Goal: Navigation & Orientation: Find specific page/section

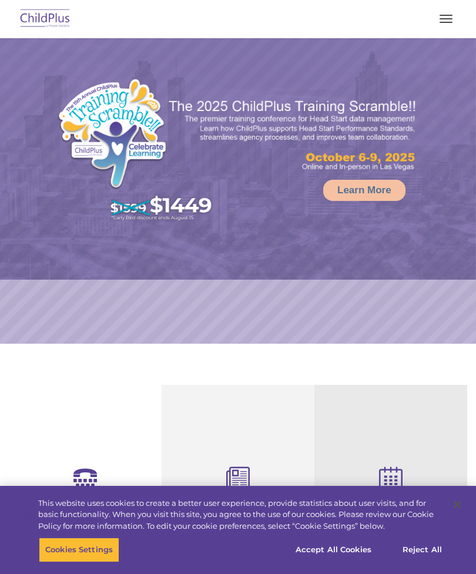
select select "MEDIUM"
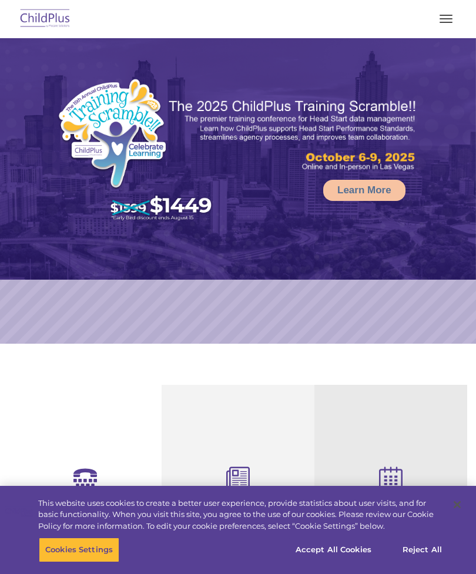
click at [447, 19] on button "button" at bounding box center [446, 18] width 25 height 19
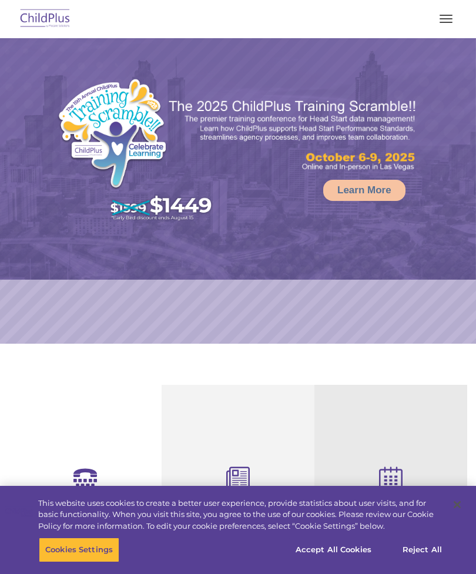
select select "MEDIUM"
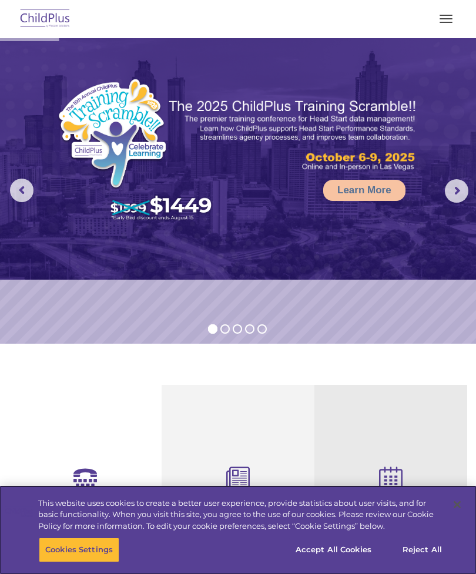
click at [444, 16] on button "button" at bounding box center [446, 18] width 25 height 19
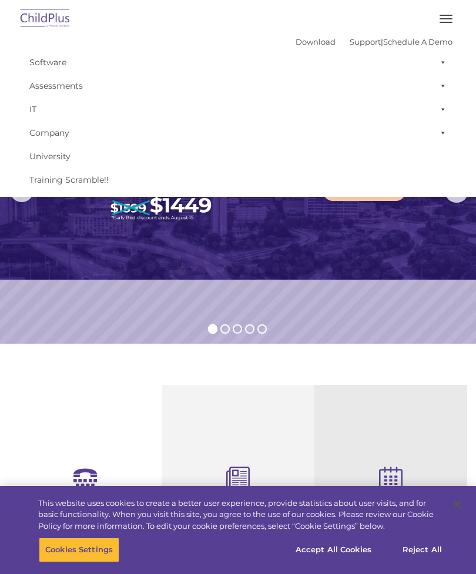
click at [448, 11] on button "button" at bounding box center [446, 18] width 25 height 19
